Goal: Task Accomplishment & Management: Use online tool/utility

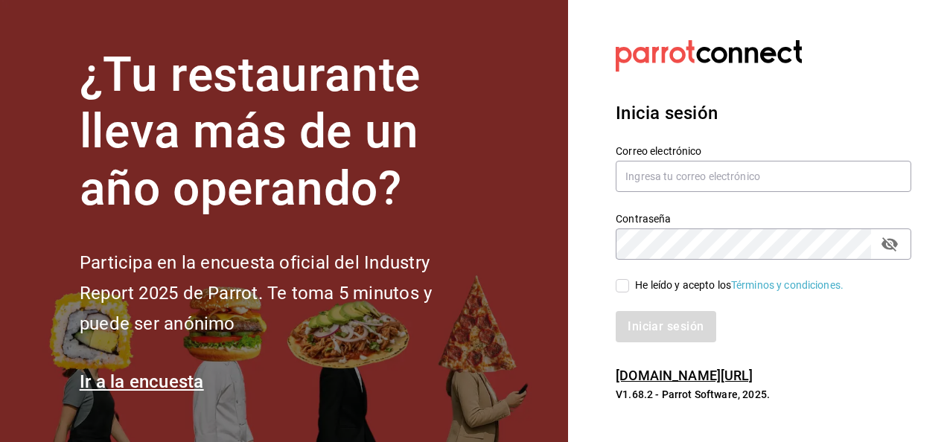
click at [764, 55] on section "Datos incorrectos. Verifica que tu Correo o Contraseña estén bien escritos. Ini…" at bounding box center [757, 221] width 379 height 442
click at [758, 181] on input "text" at bounding box center [764, 176] width 296 height 31
type input "[PERSON_NAME][EMAIL_ADDRESS][PERSON_NAME][DOMAIN_NAME]"
click at [616, 292] on input "He leído y acepto los Términos y condiciones." at bounding box center [622, 285] width 13 height 13
checkbox input "true"
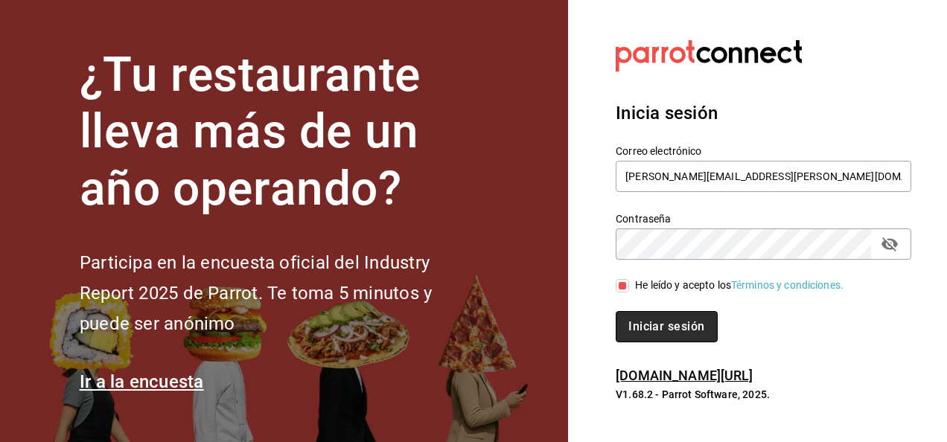
click at [642, 326] on button "Iniciar sesión" at bounding box center [666, 326] width 101 height 31
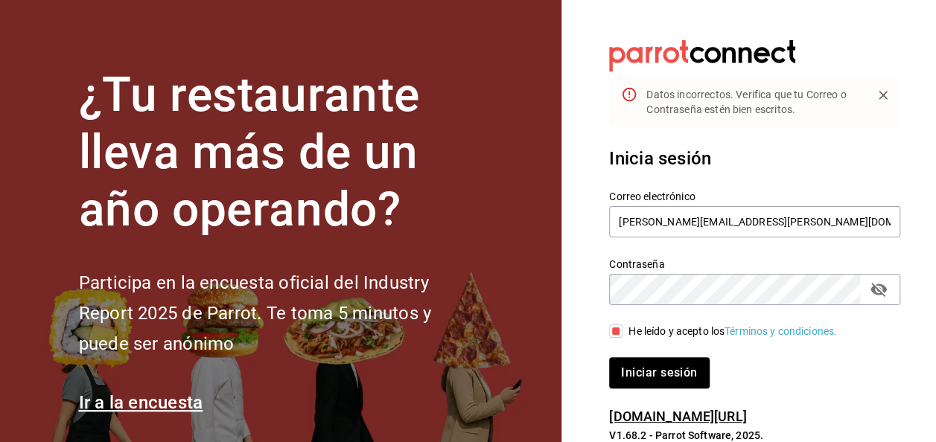
click at [609, 357] on button "Iniciar sesión" at bounding box center [659, 372] width 100 height 31
click at [764, 285] on div "Contraseña" at bounding box center [754, 289] width 291 height 31
click at [764, 289] on icon "passwordField" at bounding box center [878, 290] width 16 height 14
click at [374, 294] on div "¿Tu restaurante lleva más de un año operando? Participa en la encuesta oficial …" at bounding box center [468, 221] width 936 height 442
click at [609, 357] on button "Iniciar sesión" at bounding box center [659, 372] width 100 height 31
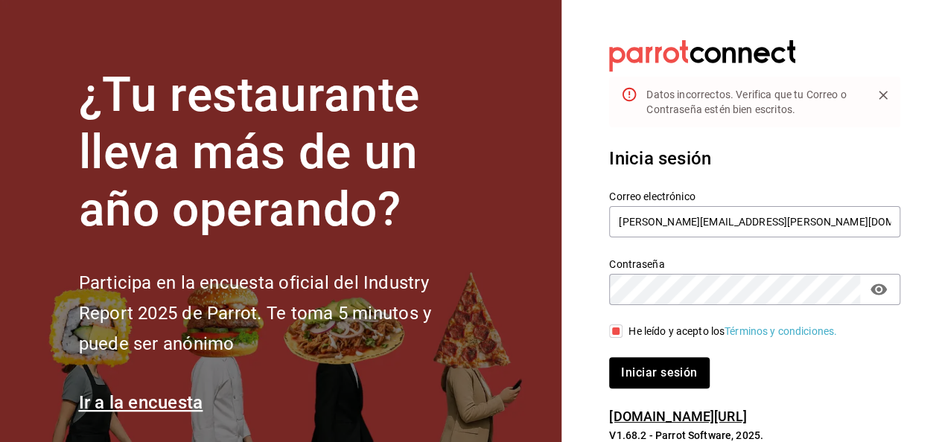
click at [609, 357] on button "Iniciar sesión" at bounding box center [659, 372] width 100 height 31
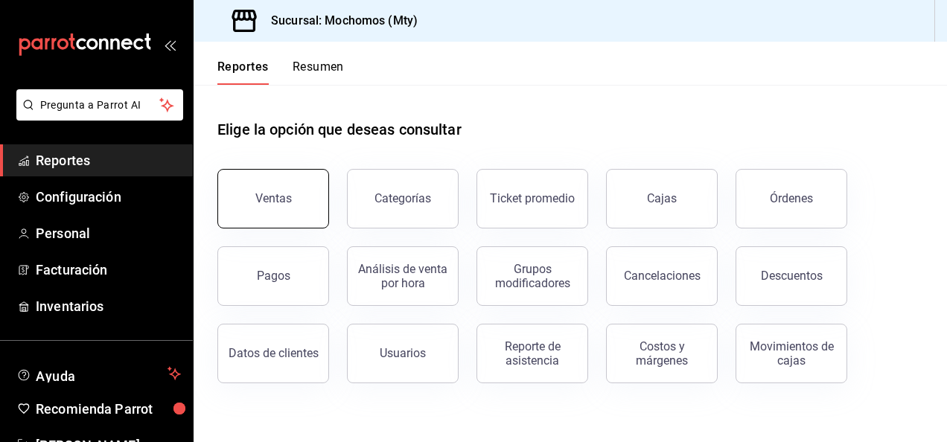
click at [312, 192] on button "Ventas" at bounding box center [273, 199] width 112 height 60
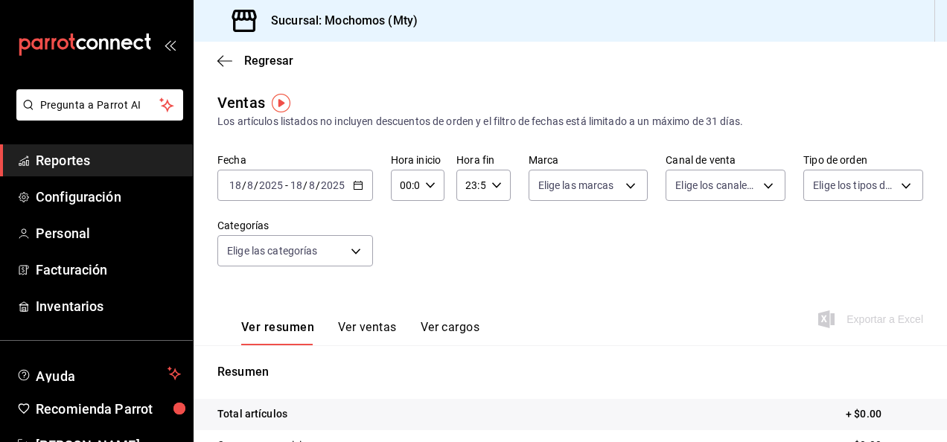
click at [350, 191] on div "[DATE] [DATE] - [DATE] [DATE]" at bounding box center [295, 185] width 156 height 31
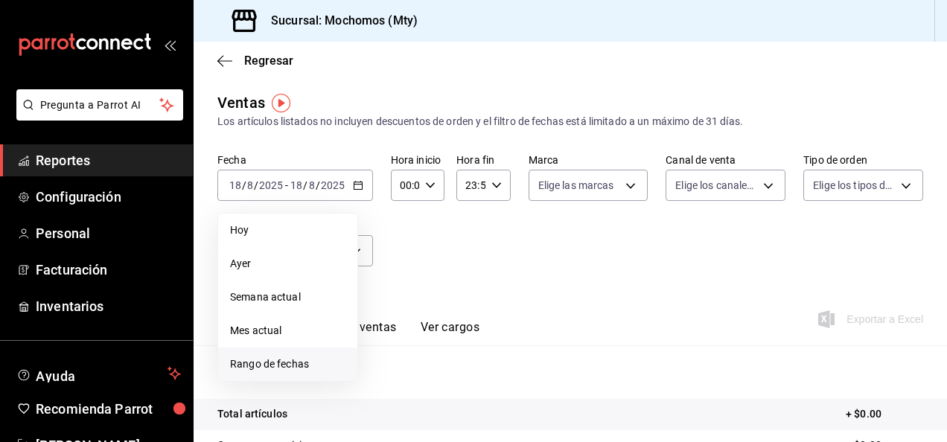
click at [316, 367] on span "Rango de fechas" at bounding box center [287, 365] width 115 height 16
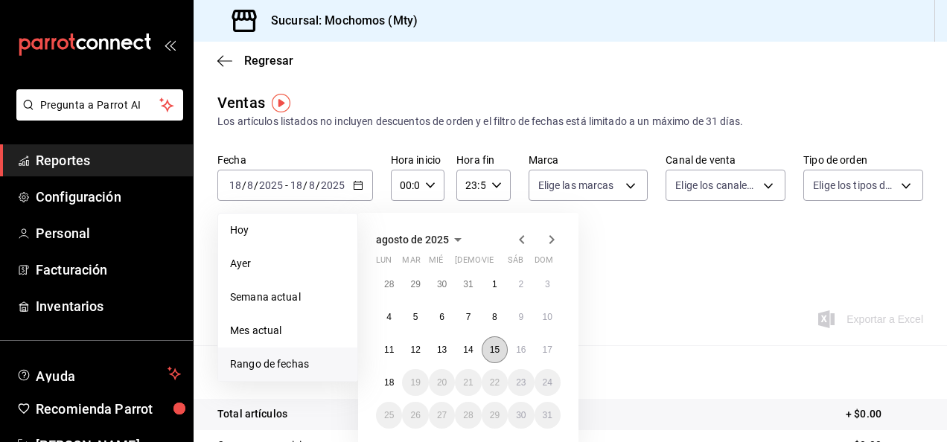
click at [486, 349] on button "15" at bounding box center [495, 349] width 26 height 27
click at [531, 352] on button "16" at bounding box center [521, 349] width 26 height 27
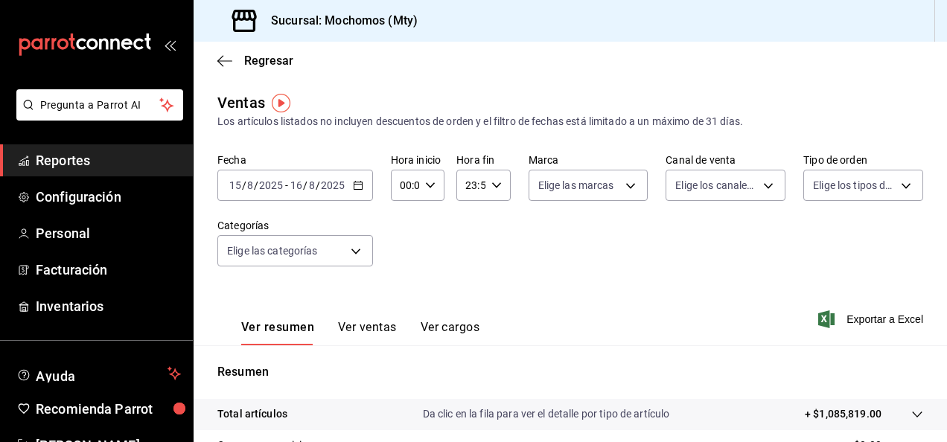
click at [421, 201] on div "00:00 Hora inicio" at bounding box center [418, 185] width 54 height 31
click at [404, 281] on span "05" at bounding box center [402, 287] width 3 height 12
type input "05:00"
click at [545, 252] on div at bounding box center [473, 221] width 947 height 442
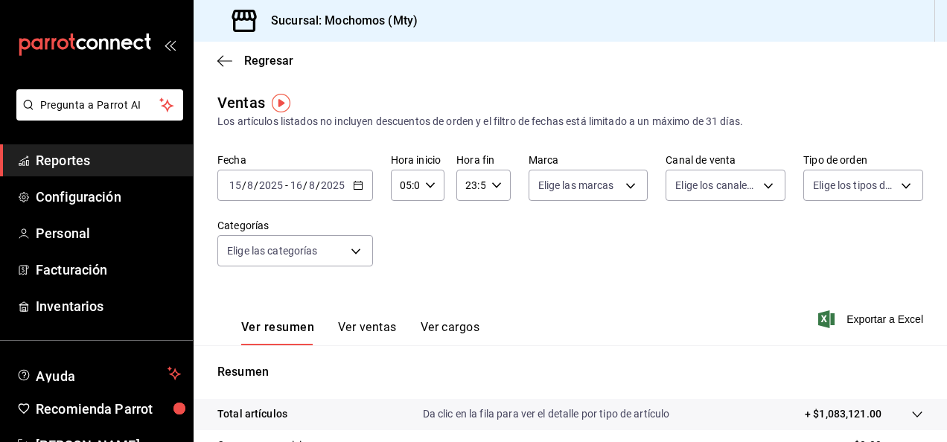
click at [488, 173] on div "23:59 Hora fin" at bounding box center [483, 185] width 54 height 31
click at [466, 253] on span "05" at bounding box center [467, 249] width 3 height 12
click at [492, 211] on button "00" at bounding box center [494, 223] width 21 height 30
type input "05:00"
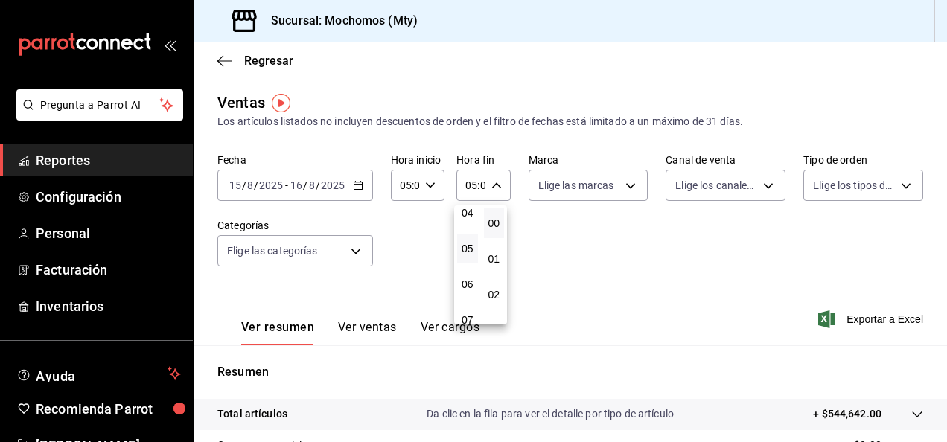
click at [594, 265] on div at bounding box center [473, 221] width 947 height 442
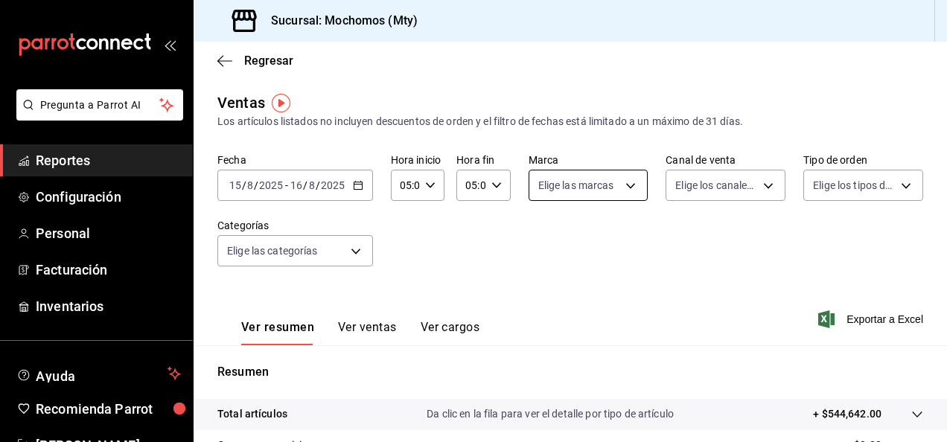
click at [623, 179] on body "Pregunta a Parrot AI Reportes Configuración Personal Facturación Inventarios Ay…" at bounding box center [473, 221] width 947 height 442
click at [545, 242] on input "checkbox" at bounding box center [540, 243] width 13 height 13
checkbox input "true"
type input "b352ad34-a903-4246-b8b1-197398375429"
checkbox input "true"
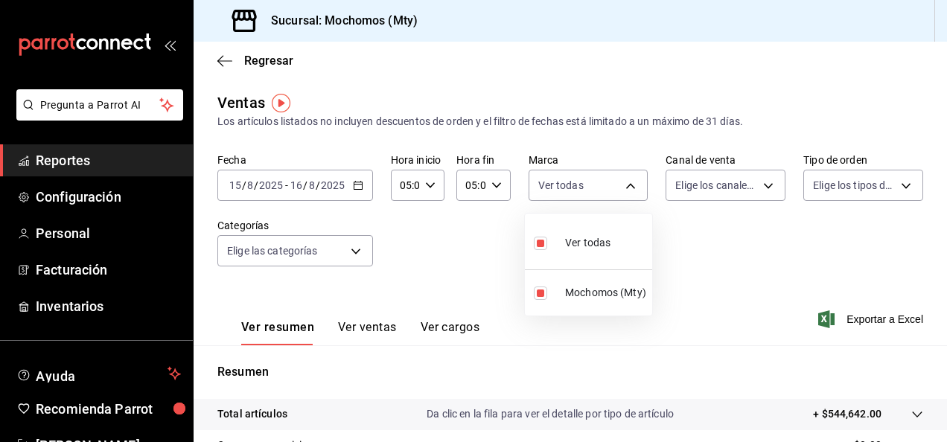
click at [721, 255] on div at bounding box center [473, 221] width 947 height 442
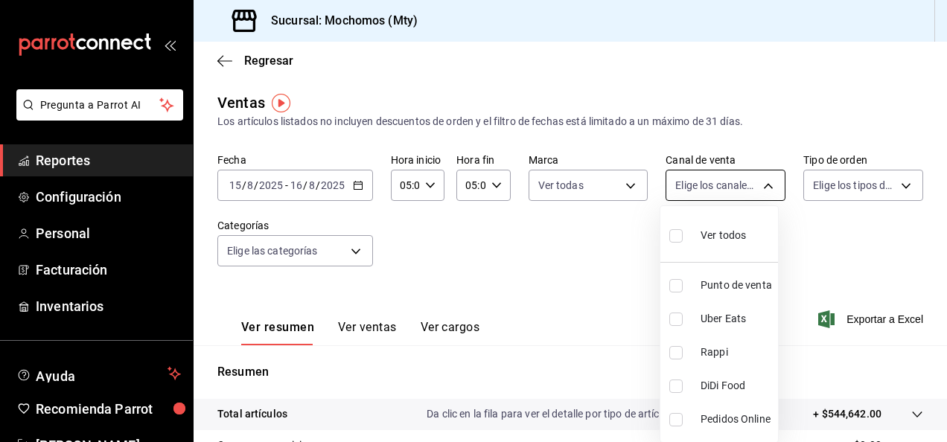
click at [744, 182] on body "Pregunta a Parrot AI Reportes Configuración Personal Facturación Inventarios Ay…" at bounding box center [473, 221] width 947 height 442
click at [670, 234] on input "checkbox" at bounding box center [675, 235] width 13 height 13
checkbox input "true"
type input "PARROT,UBER_EATS,RAPPI,DIDI_FOOD,ONLINE"
checkbox input "true"
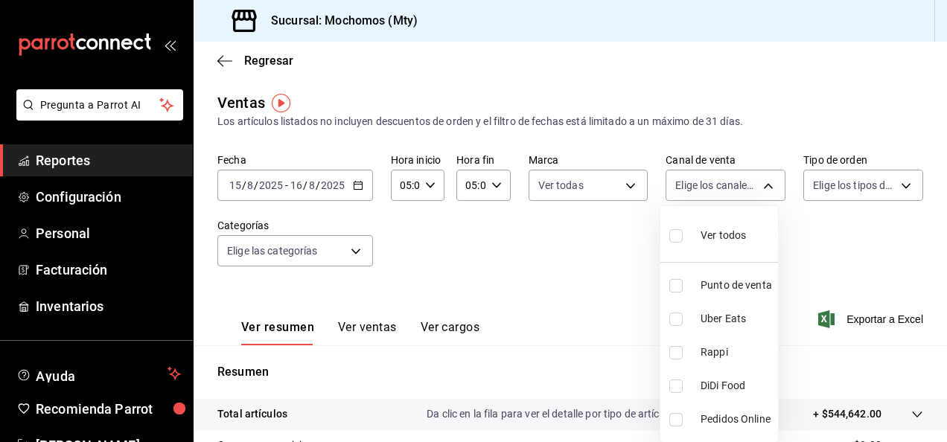
checkbox input "true"
click at [799, 261] on div at bounding box center [473, 221] width 947 height 442
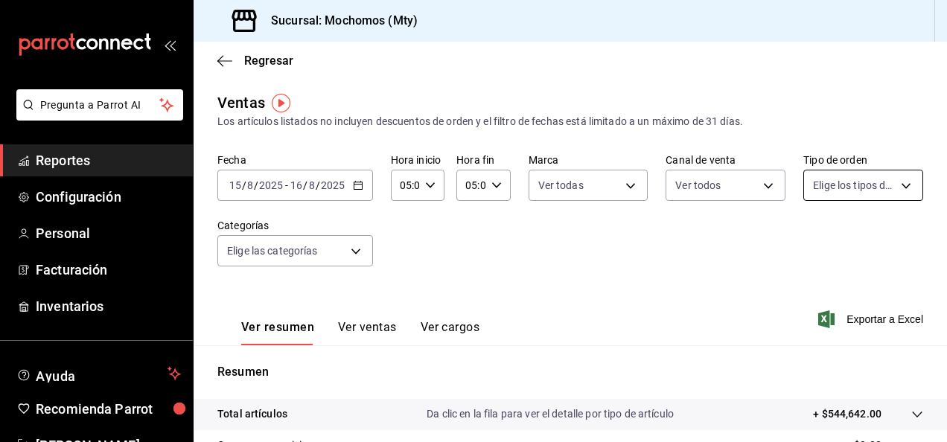
click at [832, 187] on body "Pregunta a Parrot AI Reportes Configuración Personal Facturación Inventarios Ay…" at bounding box center [473, 221] width 947 height 442
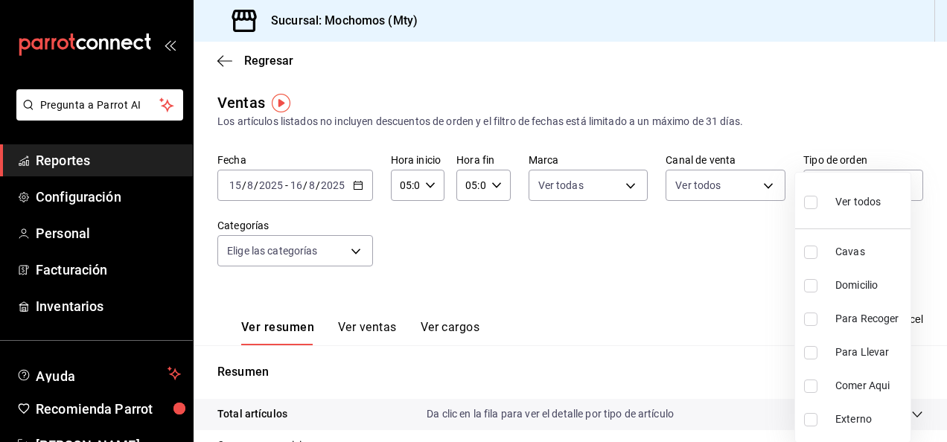
click at [807, 202] on input "checkbox" at bounding box center [810, 202] width 13 height 13
checkbox input "true"
type input "7f152bcd-c808-43b1-8377-7ee3764f5c48,abc1671a-a22f-403c-8860-9d090036c428,f5090…"
checkbox input "true"
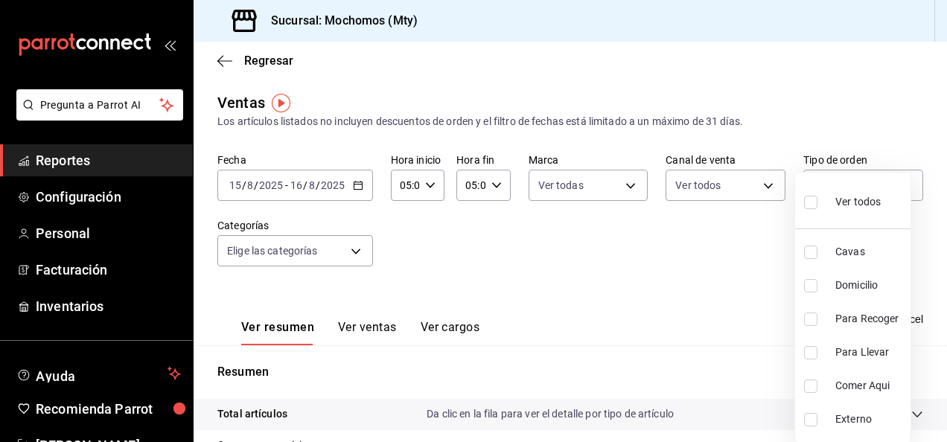
checkbox input "true"
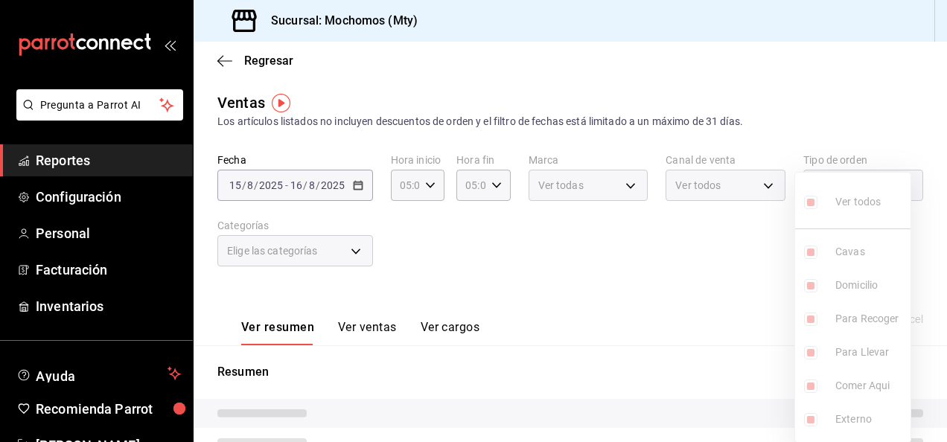
click at [601, 245] on div at bounding box center [473, 221] width 947 height 442
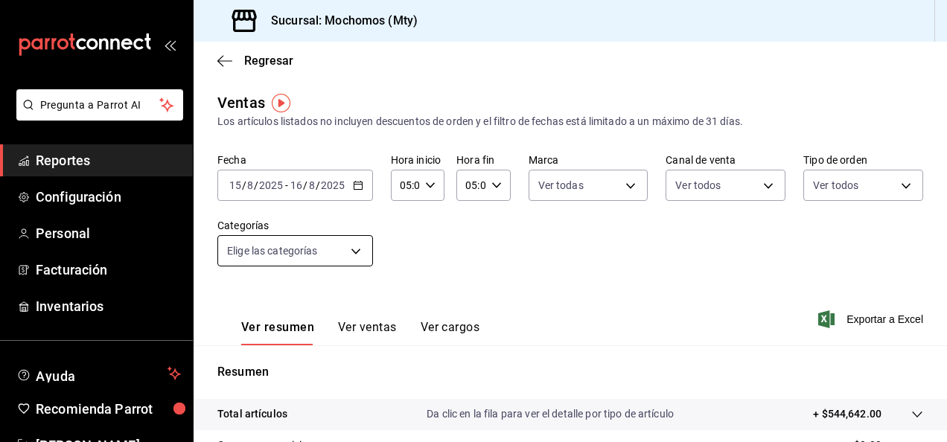
click at [362, 244] on body "Pregunta a Parrot AI Reportes Configuración Personal Facturación Inventarios Ay…" at bounding box center [473, 221] width 947 height 442
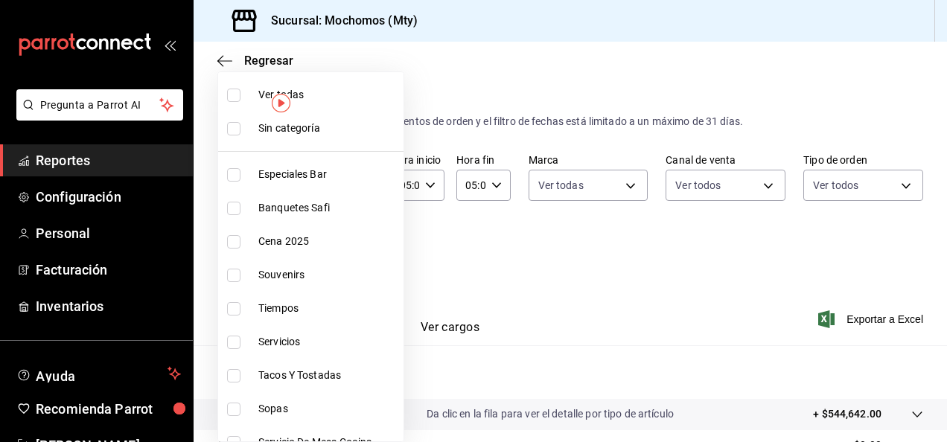
click at [237, 101] on li "Ver todas" at bounding box center [310, 94] width 185 height 33
type input "ca062f0f-28a6-4a2e-835a-bf626b46f614,ff02f0f8-cf27-4ea8-b513-1d5c0356e4fc,aaf97…"
checkbox input "true"
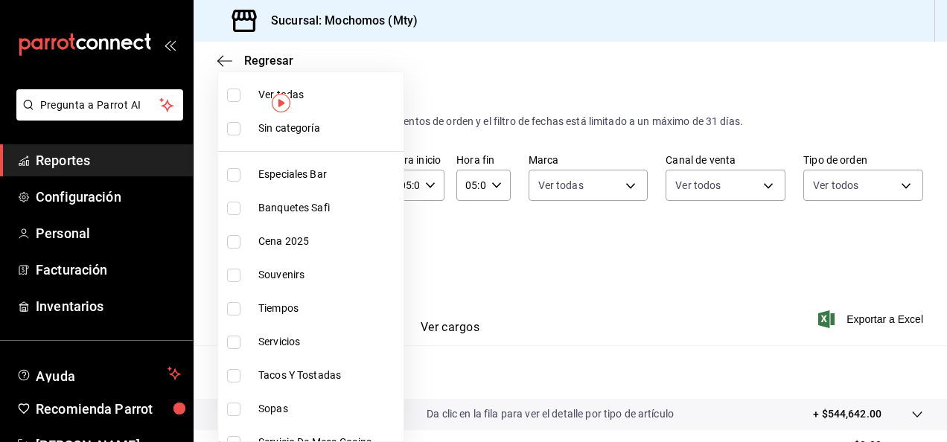
checkbox input "true"
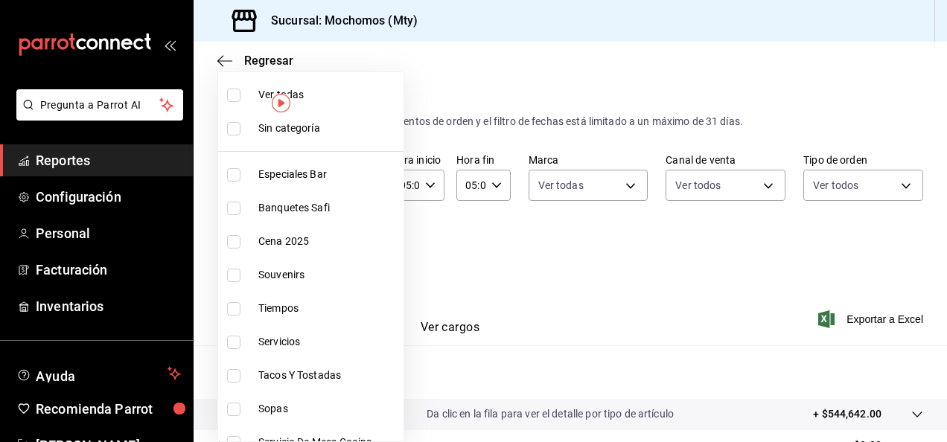
checkbox input "true"
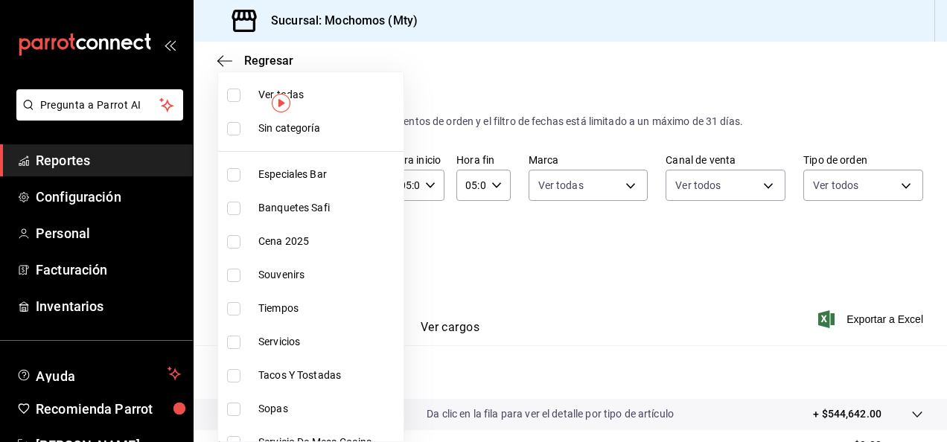
checkbox input "true"
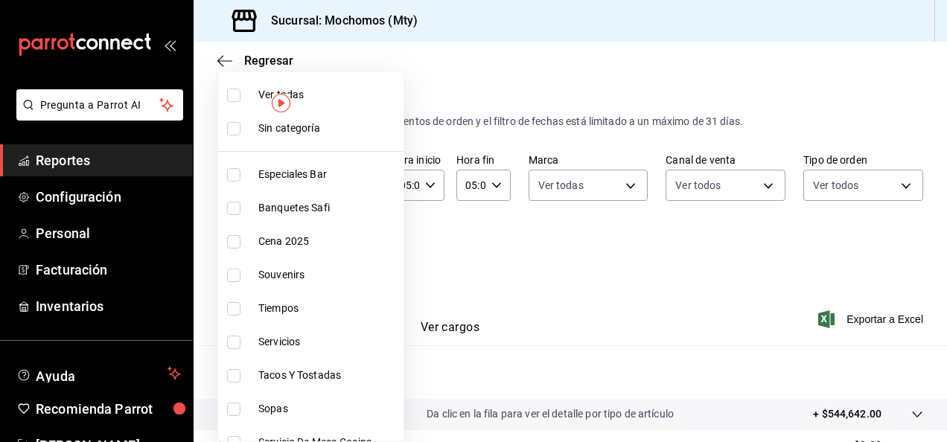
checkbox input "true"
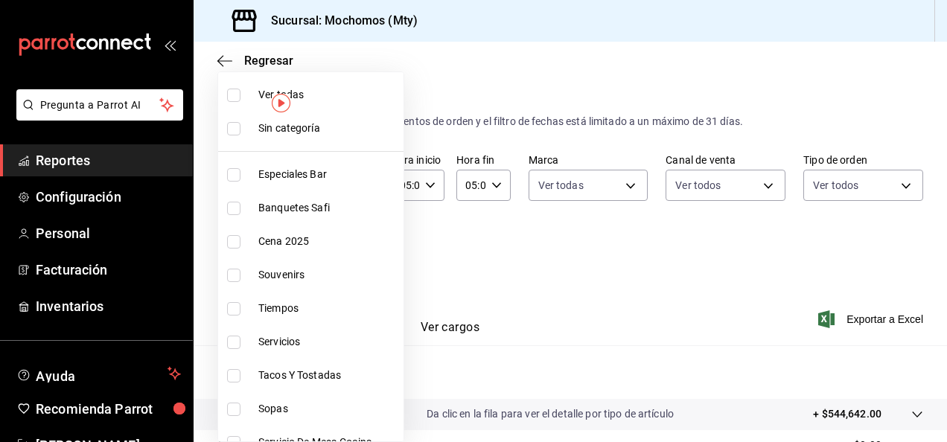
checkbox input "true"
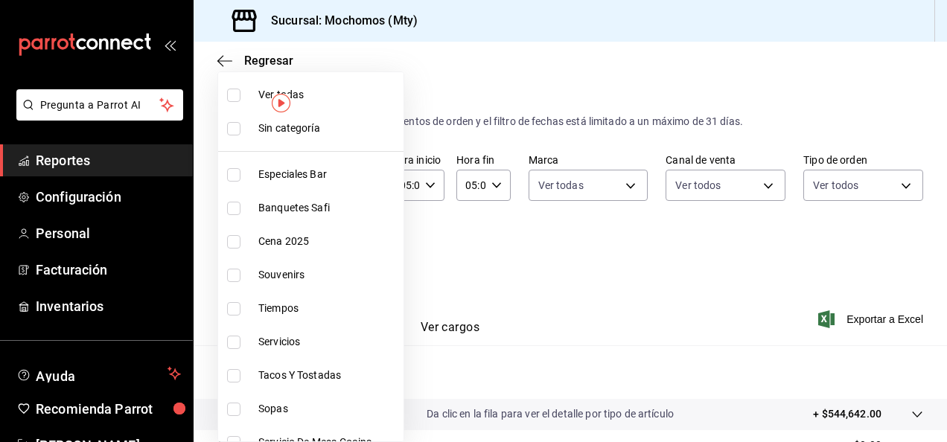
checkbox input "true"
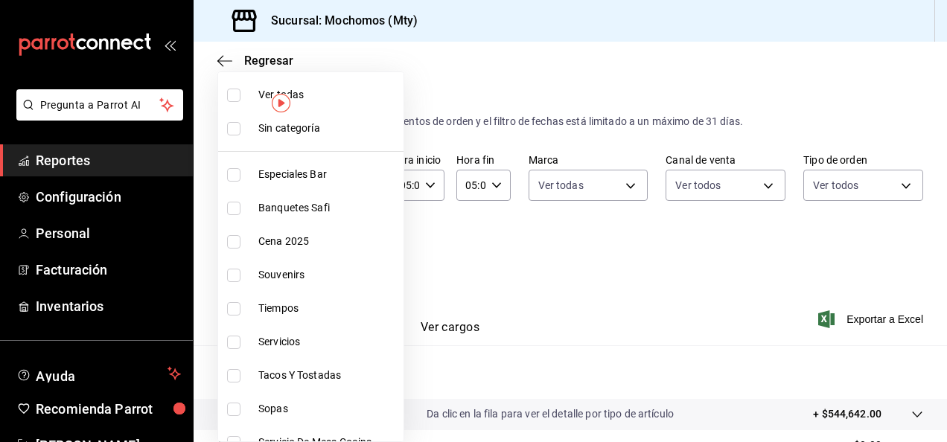
checkbox input "true"
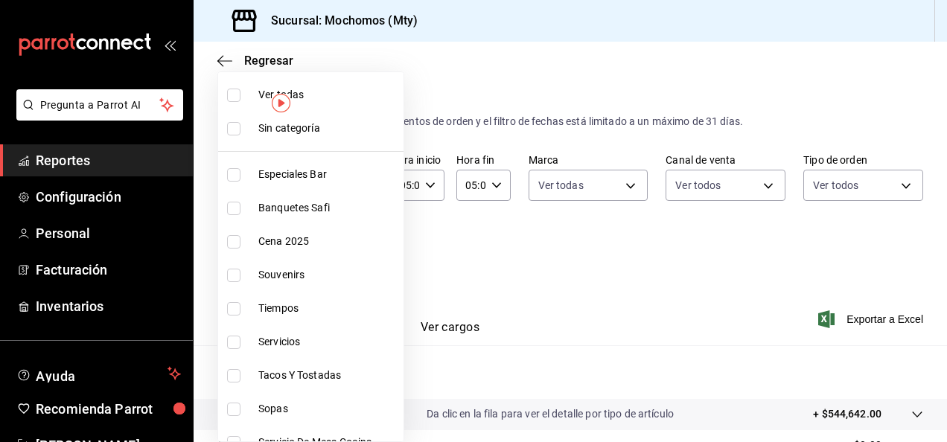
checkbox input "true"
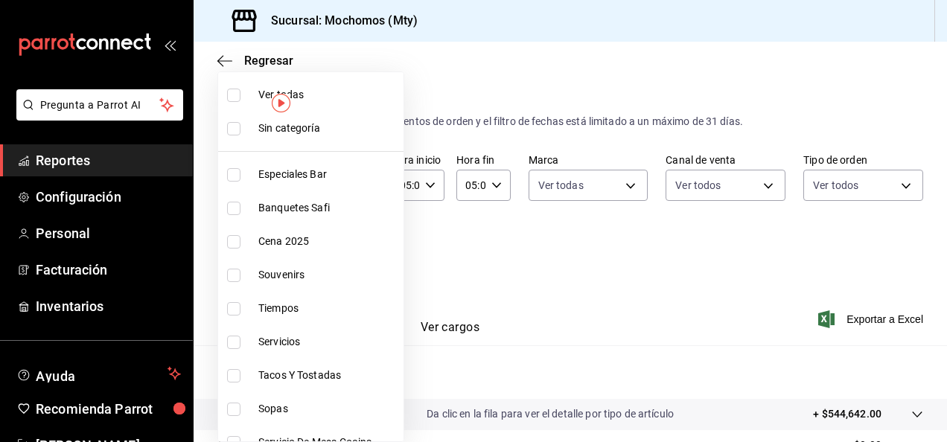
checkbox input "true"
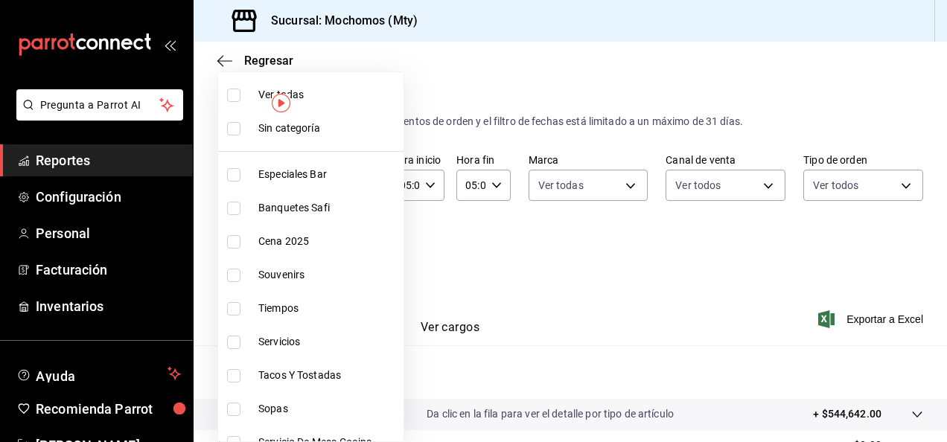
checkbox input "true"
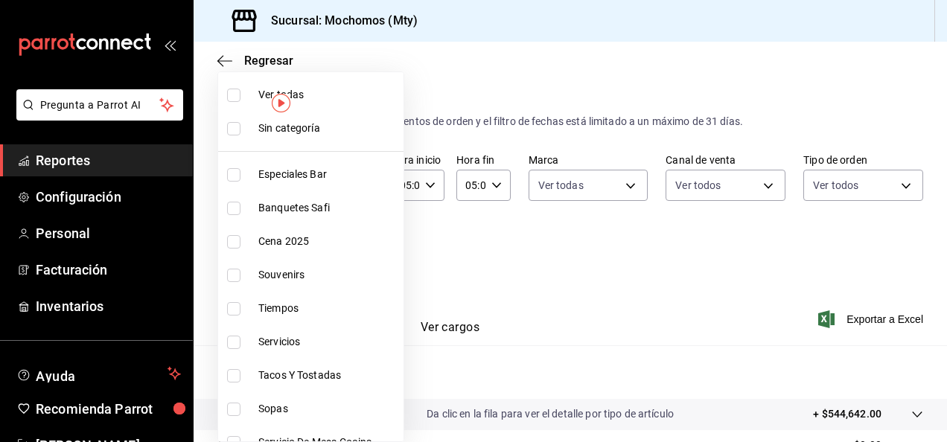
checkbox input "true"
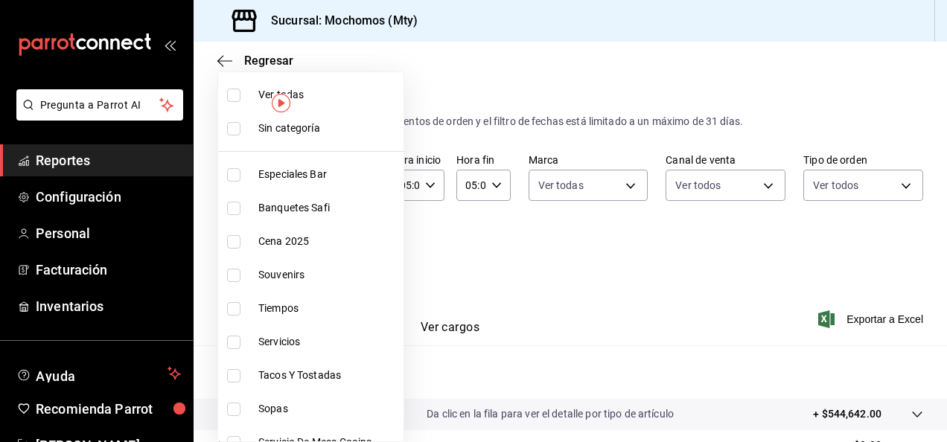
checkbox input "true"
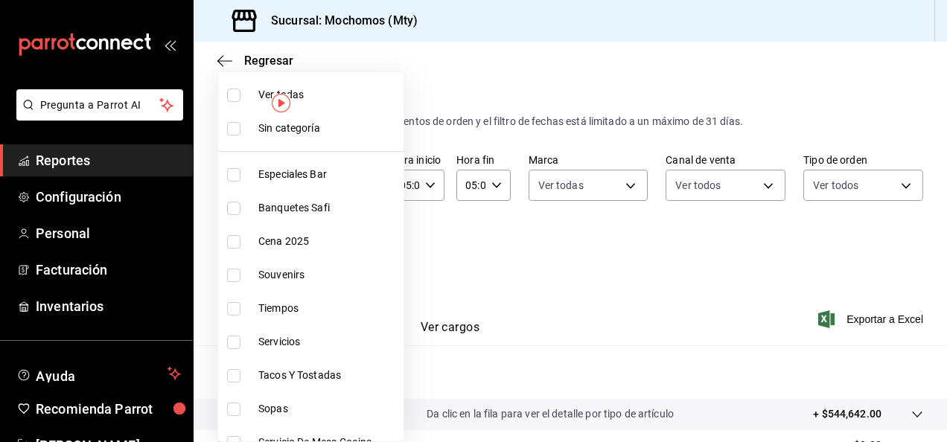
checkbox input "true"
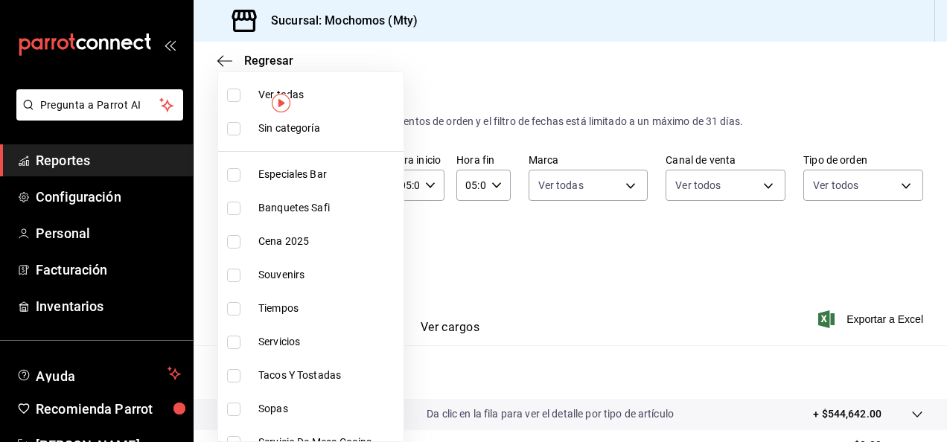
checkbox input "true"
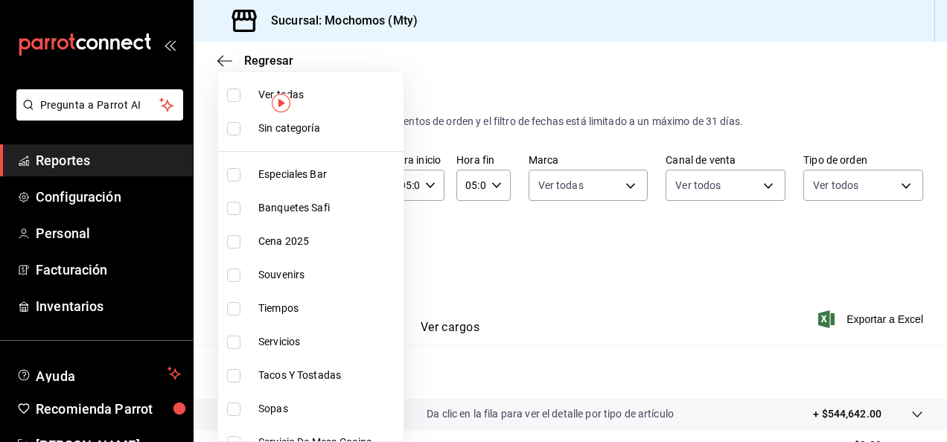
checkbox input "true"
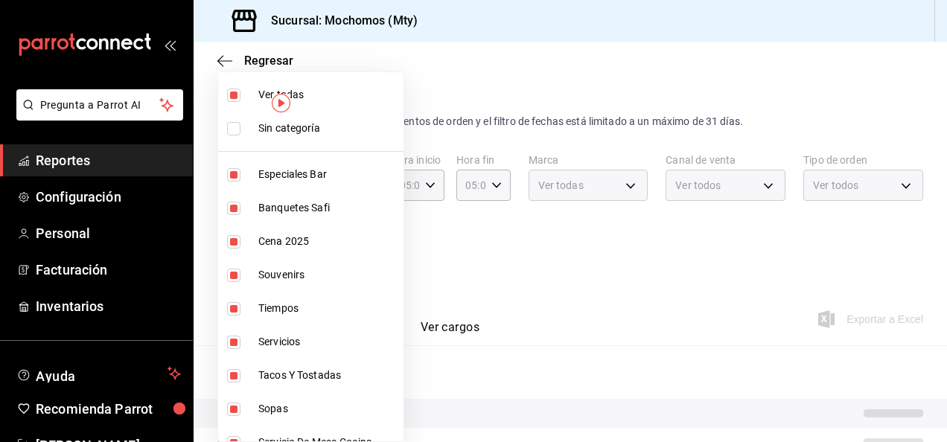
click at [232, 136] on li "Sin categoría" at bounding box center [310, 128] width 185 height 33
checkbox input "true"
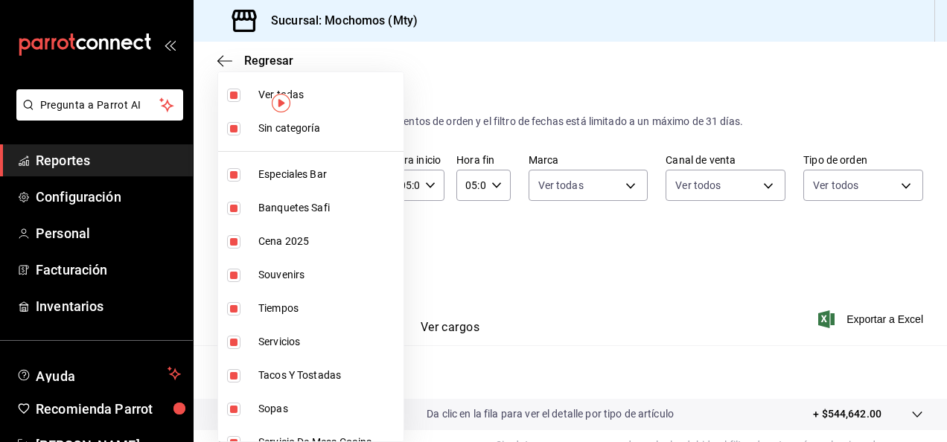
click at [570, 247] on div at bounding box center [473, 221] width 947 height 442
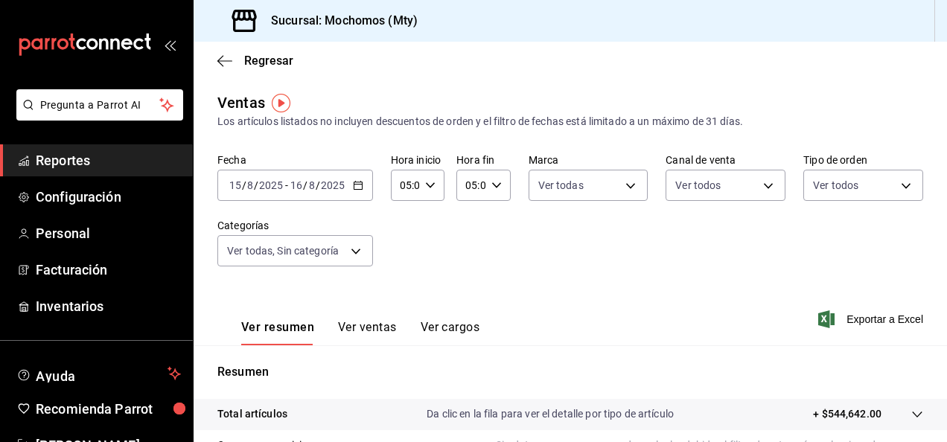
click at [354, 186] on icon "button" at bounding box center [358, 185] width 10 height 10
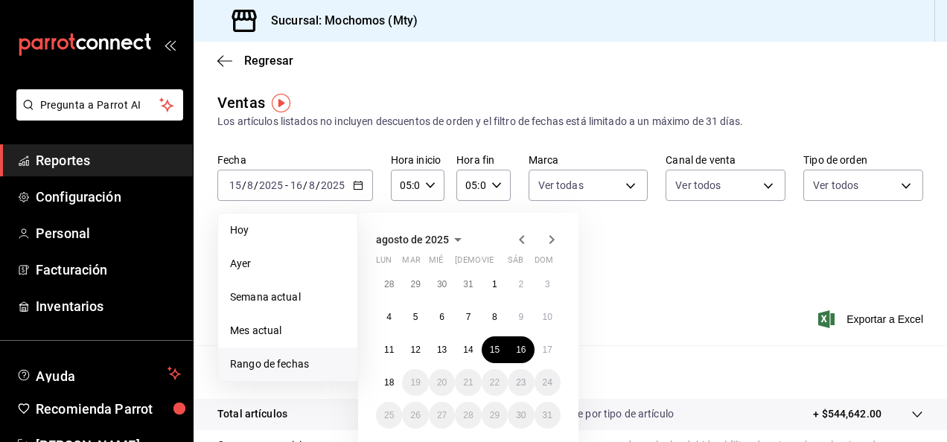
click at [729, 277] on div "Fecha [DATE] [DATE] - [DATE] [DATE] [DATE] [DATE] Semana actual Mes actual [GEO…" at bounding box center [570, 218] width 706 height 131
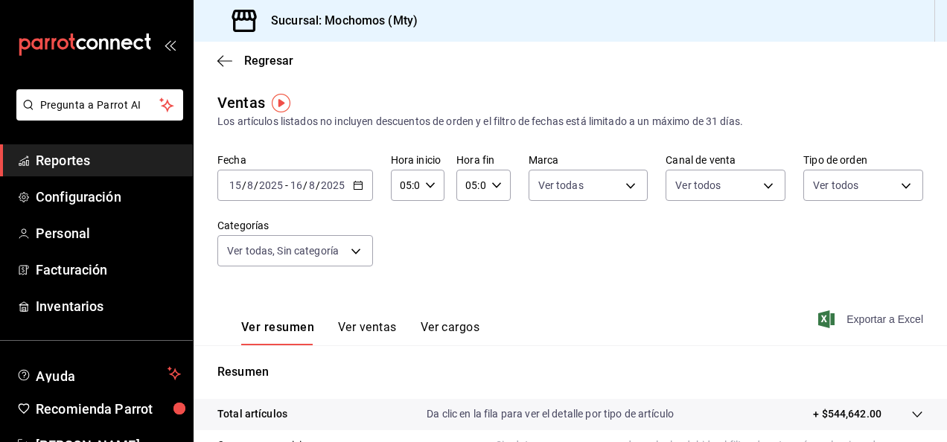
click at [825, 313] on span "Exportar a Excel" at bounding box center [872, 319] width 102 height 18
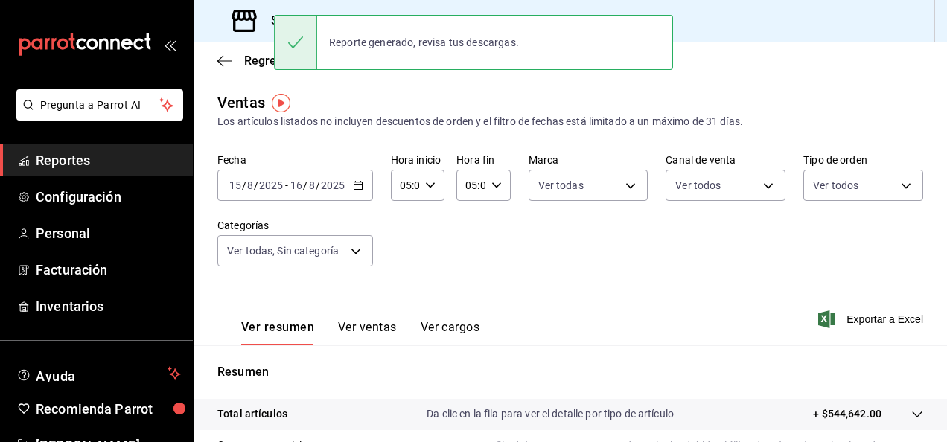
click at [477, 272] on div "Fecha [DATE] [DATE] - [DATE] [DATE] Hora inicio 05:00 Hora inicio Hora fin 05:0…" at bounding box center [570, 218] width 706 height 131
click at [354, 182] on \(Stroke\) "button" at bounding box center [358, 186] width 9 height 8
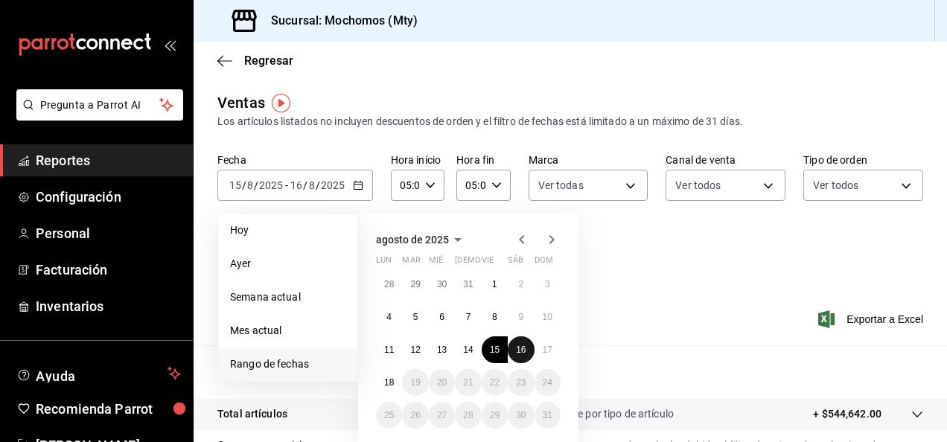
click at [512, 342] on button "16" at bounding box center [521, 349] width 26 height 27
click at [546, 354] on abbr "17" at bounding box center [548, 350] width 10 height 10
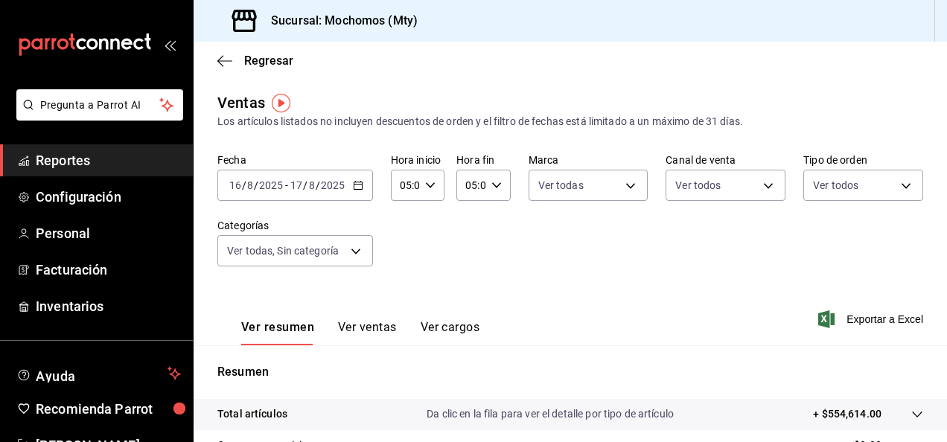
click at [866, 307] on div "Ver resumen Ver ventas Ver cargos Exportar a Excel" at bounding box center [570, 314] width 753 height 61
click at [869, 313] on span "Exportar a Excel" at bounding box center [872, 319] width 102 height 18
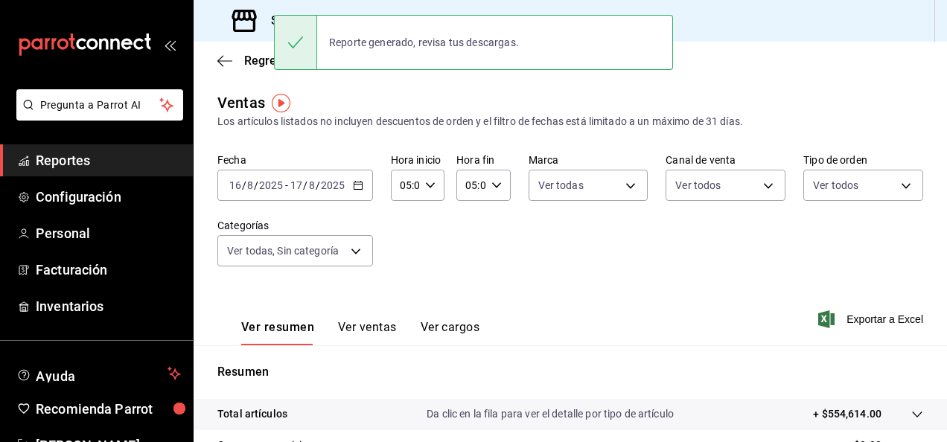
click at [361, 178] on div "[DATE] [DATE] - [DATE] [DATE]" at bounding box center [295, 185] width 156 height 31
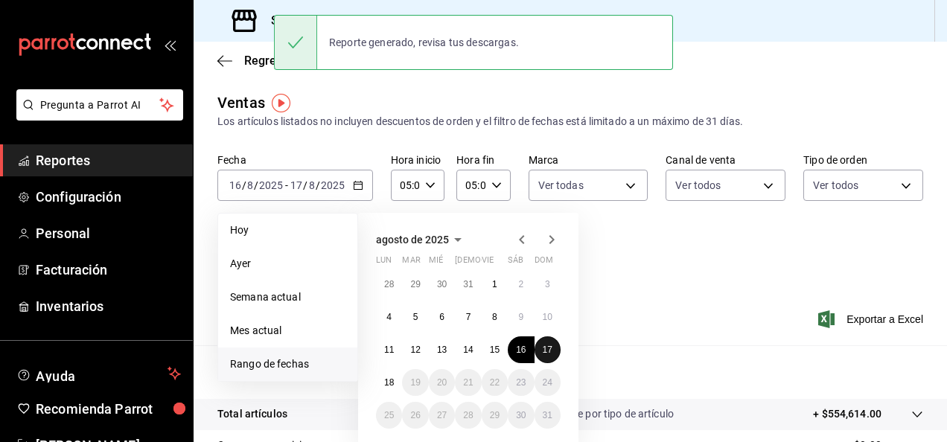
click at [547, 347] on abbr "17" at bounding box center [548, 350] width 10 height 10
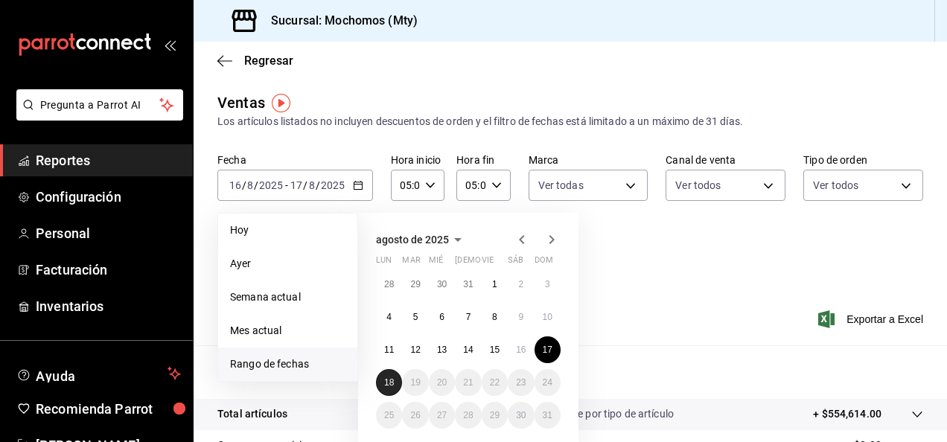
click at [380, 389] on button "18" at bounding box center [389, 382] width 26 height 27
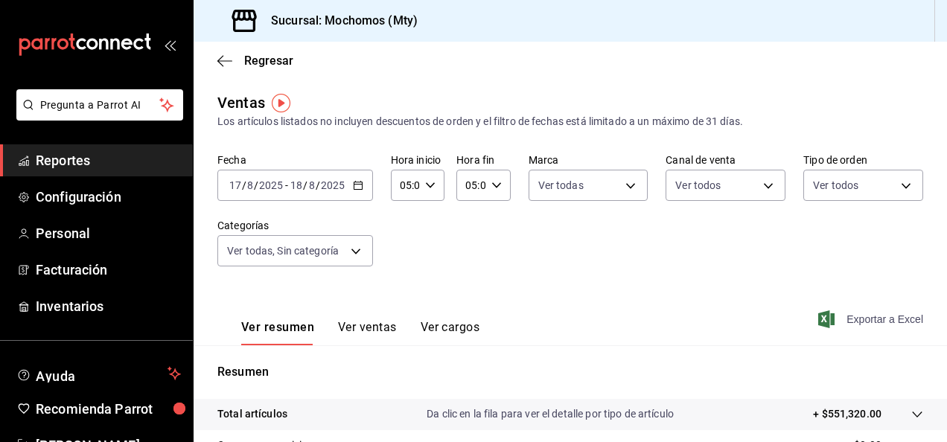
click at [847, 314] on span "Exportar a Excel" at bounding box center [872, 319] width 102 height 18
